Goal: Task Accomplishment & Management: Complete application form

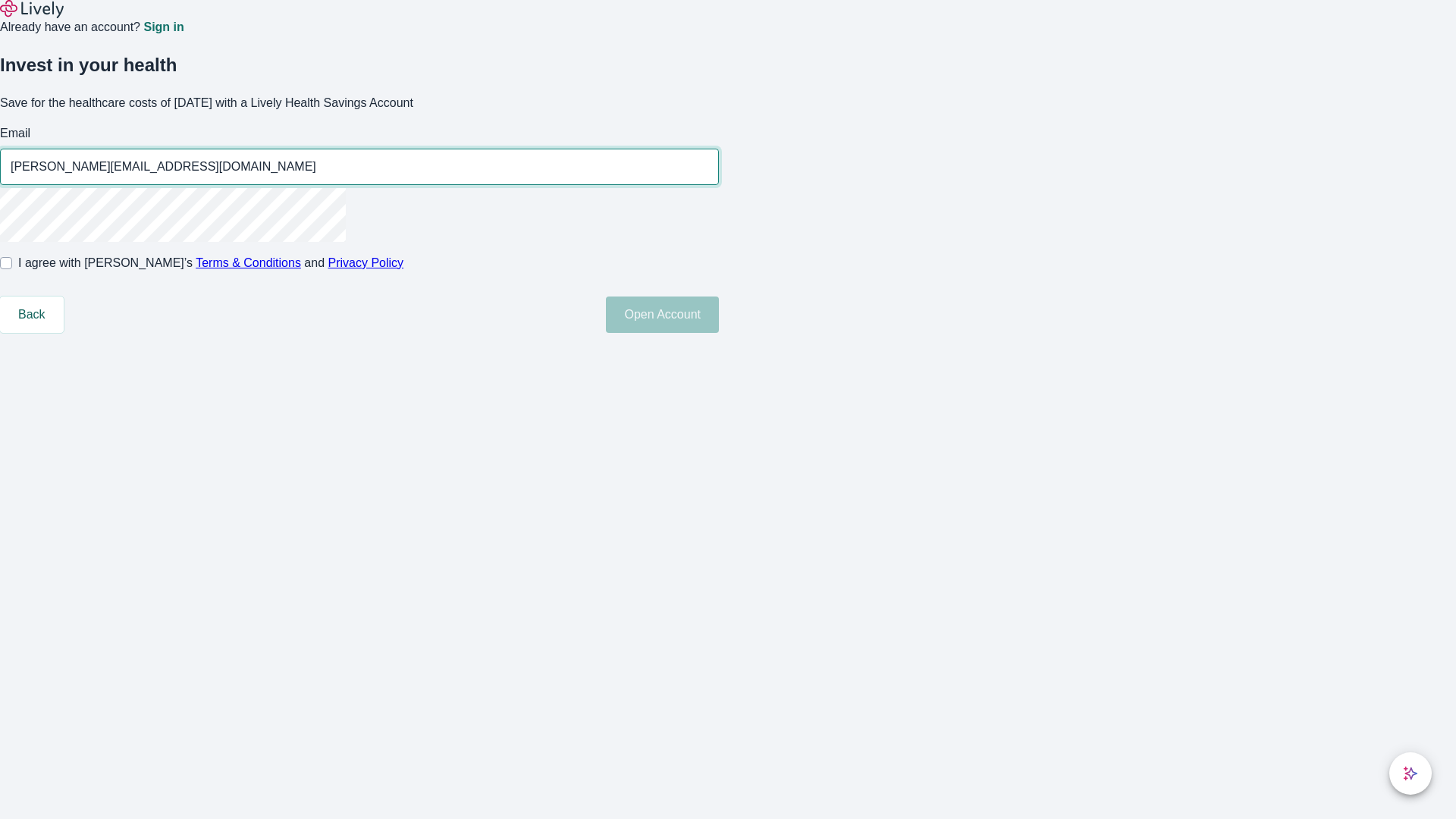
type input "[PERSON_NAME][EMAIL_ADDRESS][DOMAIN_NAME]"
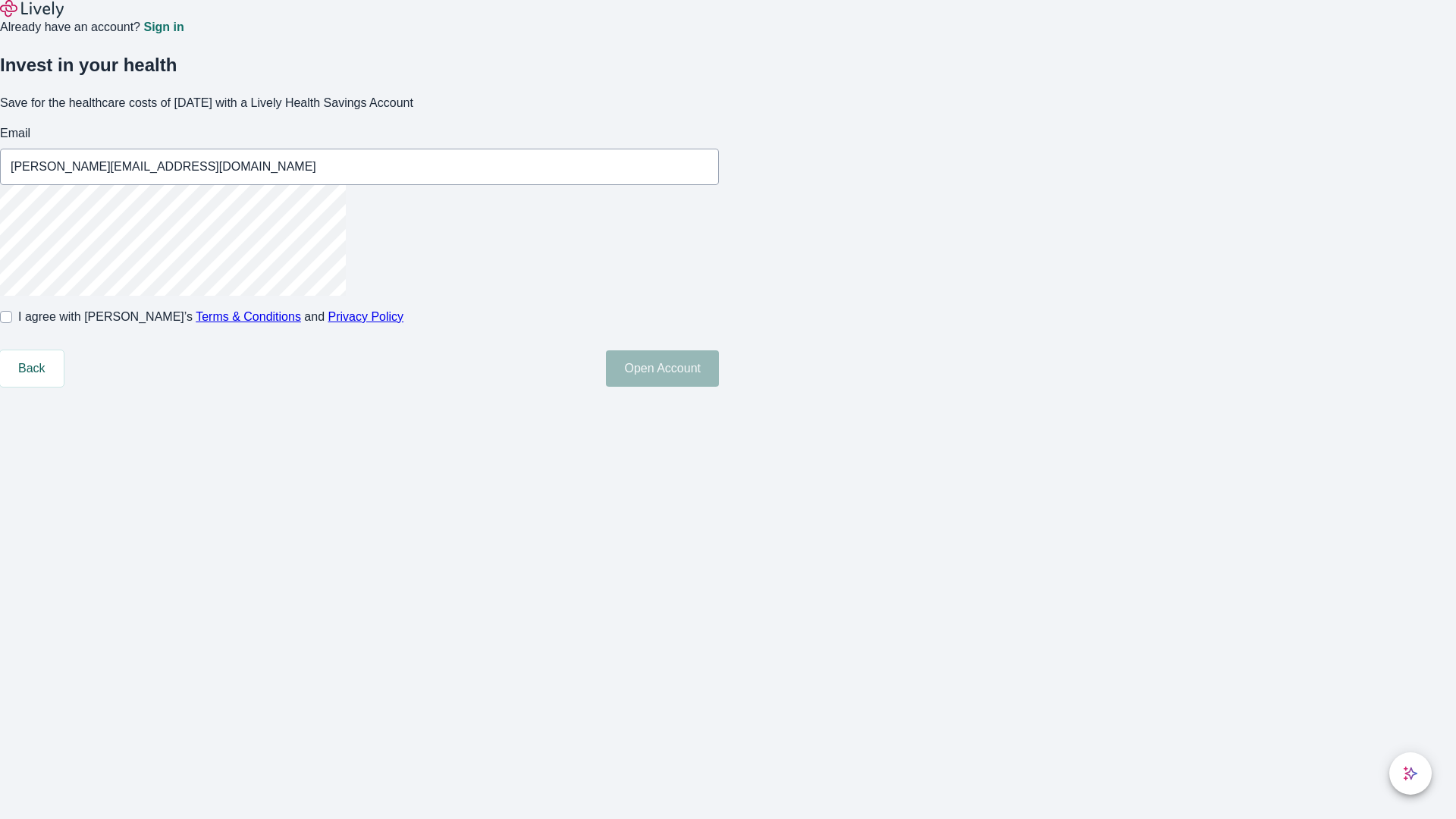
click at [12, 324] on input "I agree with Lively’s Terms & Conditions and Privacy Policy" at bounding box center [6, 317] width 12 height 12
checkbox input "true"
click at [719, 387] on button "Open Account" at bounding box center [662, 369] width 113 height 36
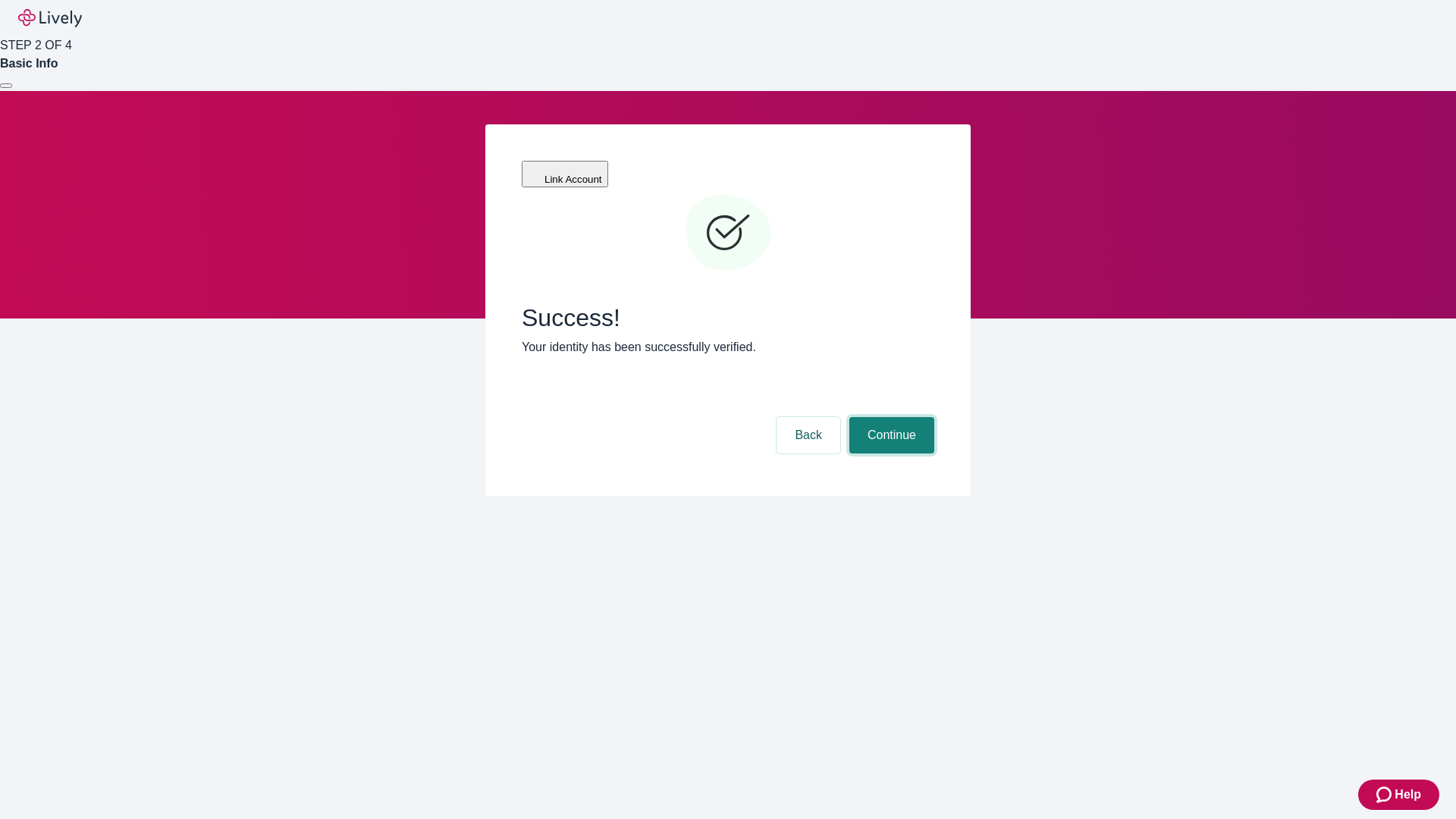
click at [890, 417] on button "Continue" at bounding box center [892, 435] width 85 height 36
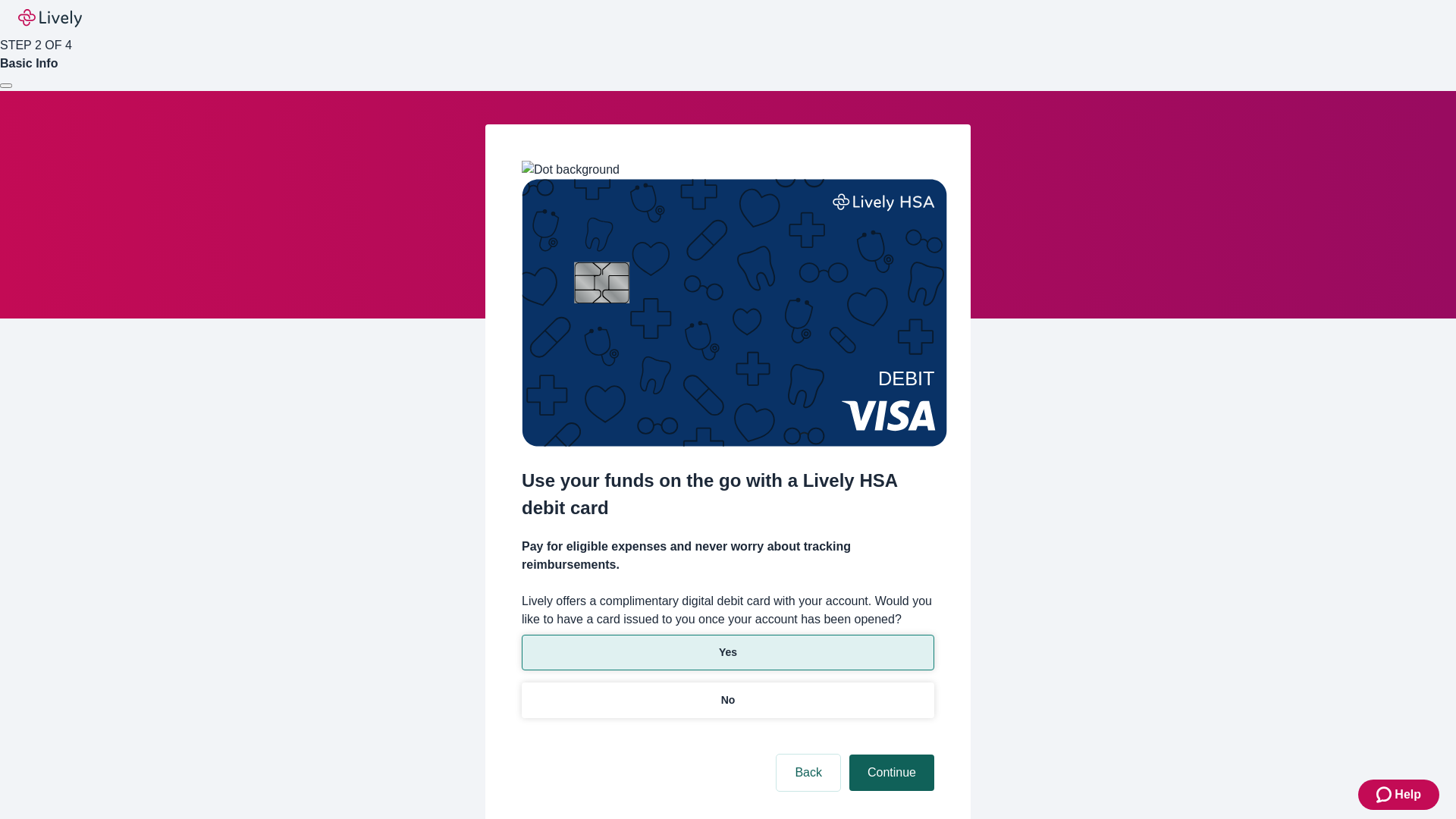
click at [727, 693] on p "No" at bounding box center [729, 700] width 15 height 16
click at [890, 755] on button "Continue" at bounding box center [892, 773] width 85 height 36
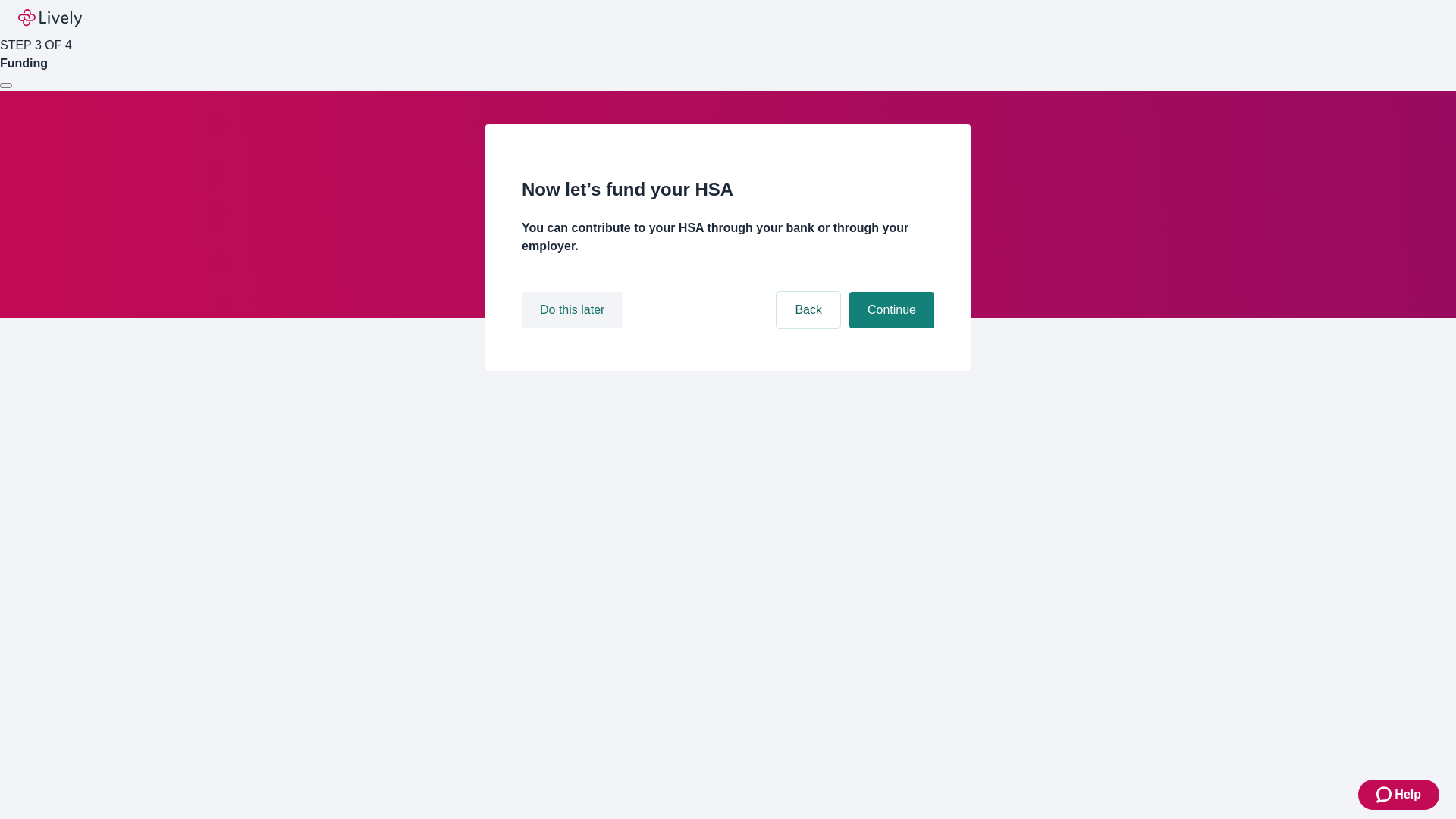
click at [574, 328] on button "Do this later" at bounding box center [572, 310] width 101 height 36
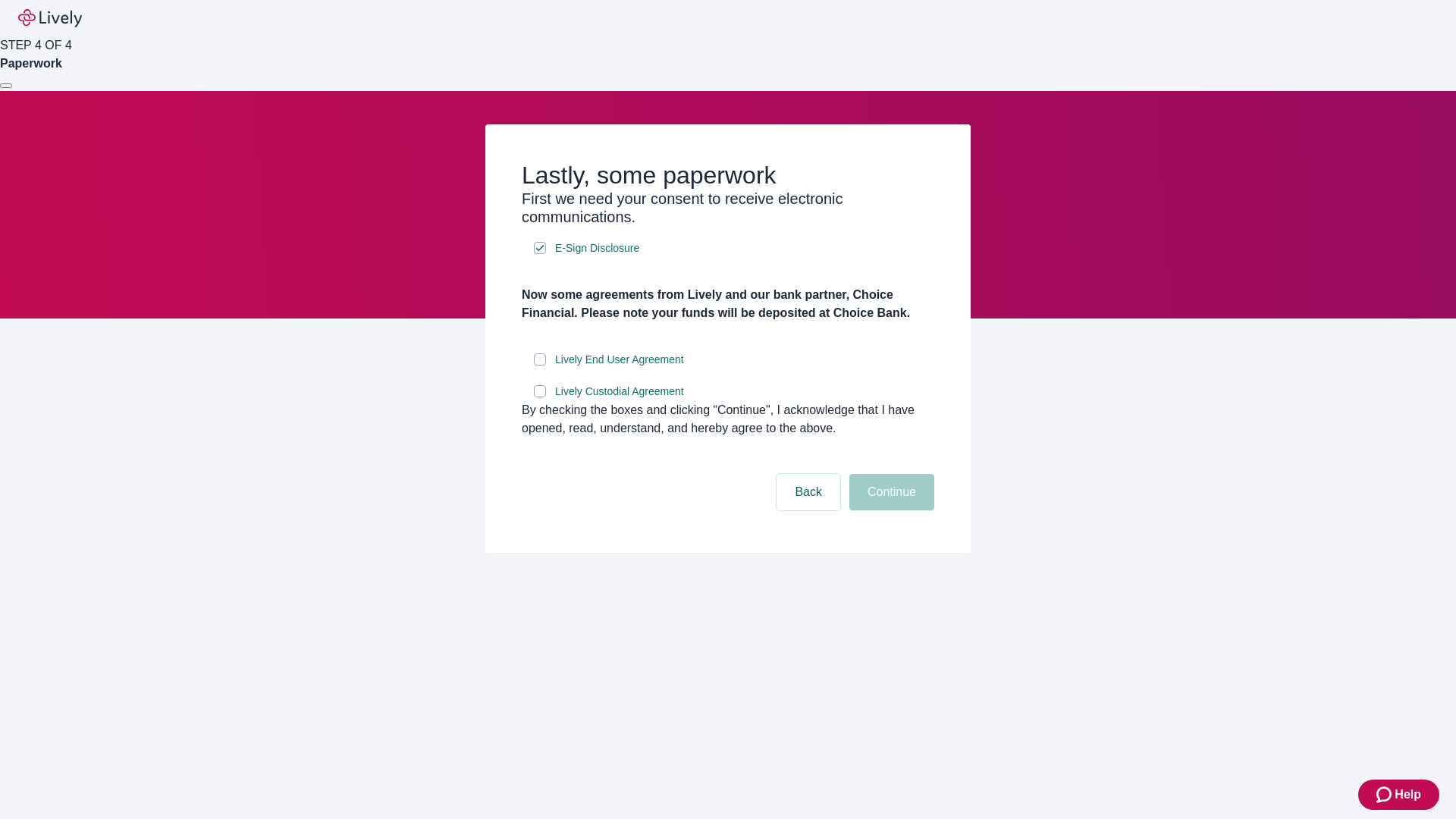
click at [540, 365] on input "Lively End User Agreement" at bounding box center [540, 360] width 12 height 12
checkbox input "true"
click at [540, 397] on input "Lively Custodial Agreement" at bounding box center [540, 391] width 12 height 12
checkbox input "true"
click at [890, 510] on button "Continue" at bounding box center [892, 492] width 85 height 36
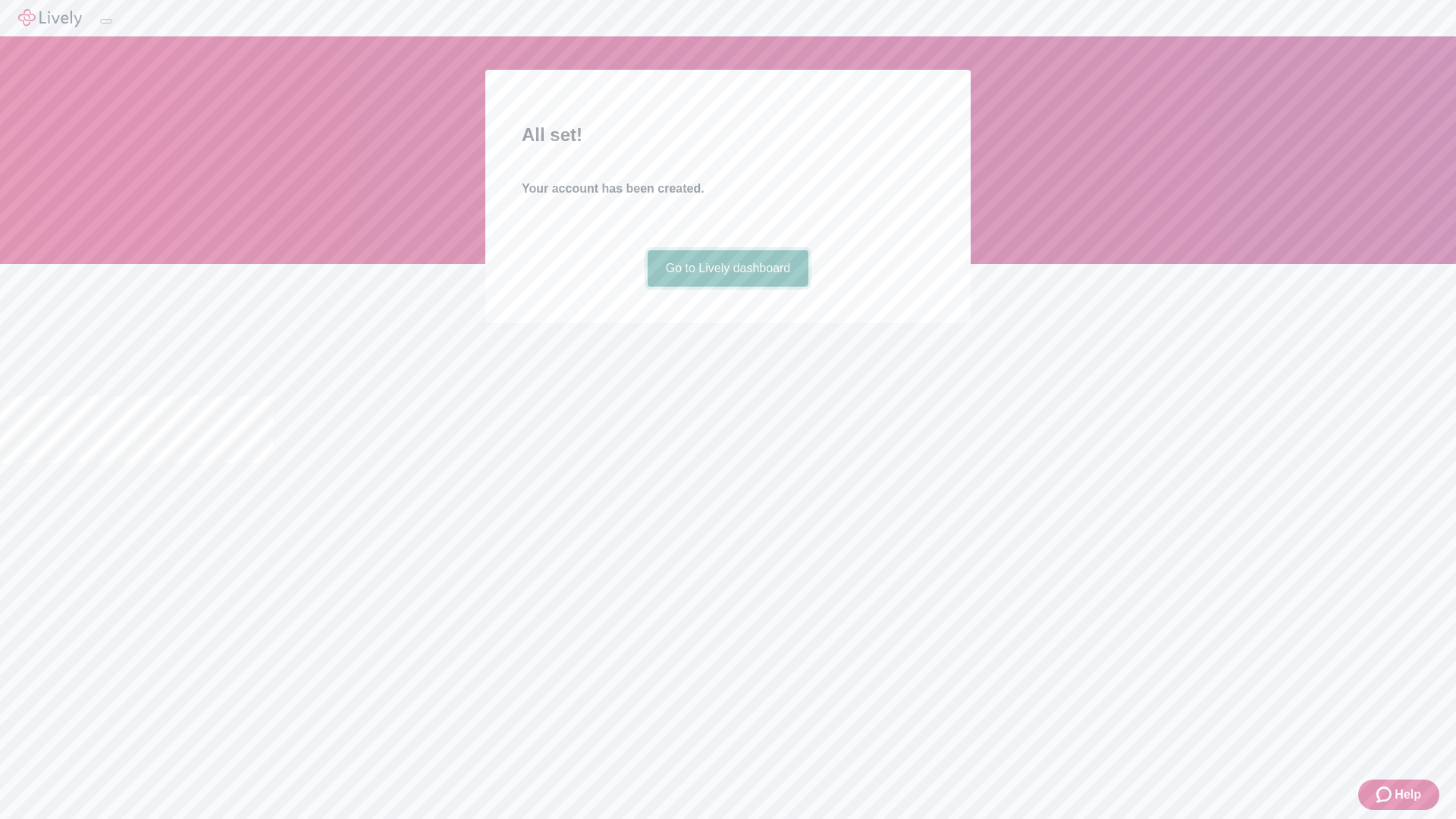
click at [727, 287] on link "Go to Lively dashboard" at bounding box center [728, 269] width 161 height 36
